Goal: Answer question/provide support: Share knowledge or assist other users

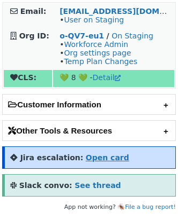
click at [96, 154] on strong "Open card" at bounding box center [107, 158] width 43 height 9
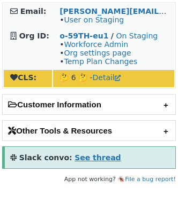
click at [88, 156] on strong "See thread" at bounding box center [97, 158] width 46 height 9
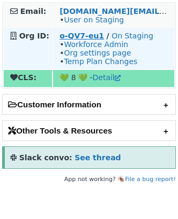
click at [74, 36] on strong "o-QV7-eu1" at bounding box center [81, 36] width 44 height 9
